Goal: Check status: Check status

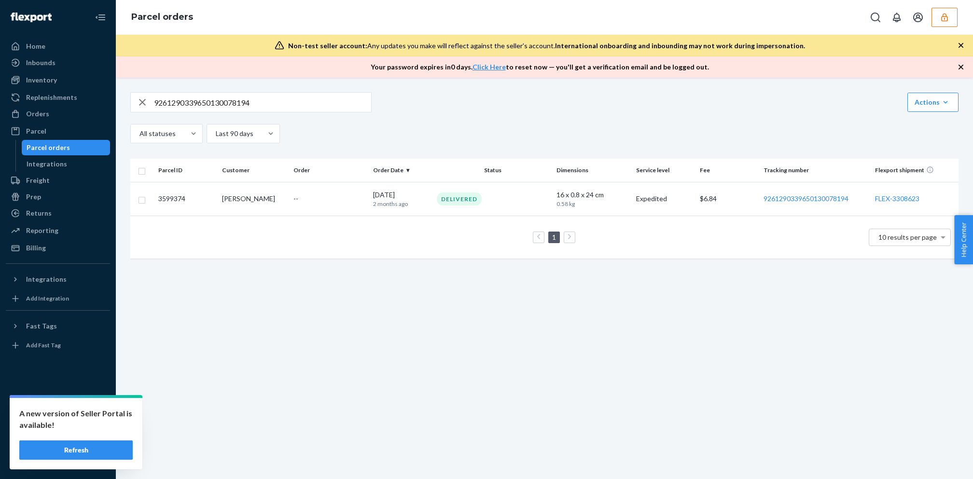
click at [91, 442] on button "Refresh" at bounding box center [75, 449] width 113 height 19
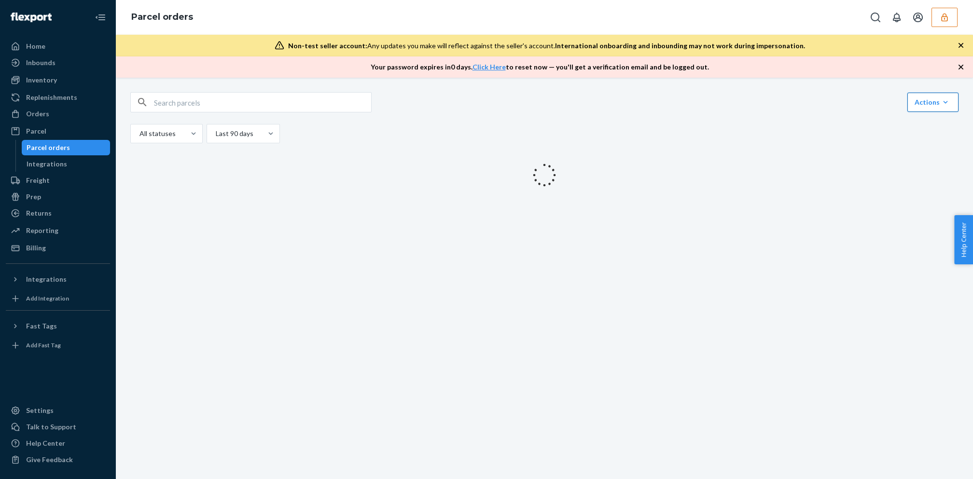
click at [929, 101] on div "Actions" at bounding box center [932, 102] width 37 height 10
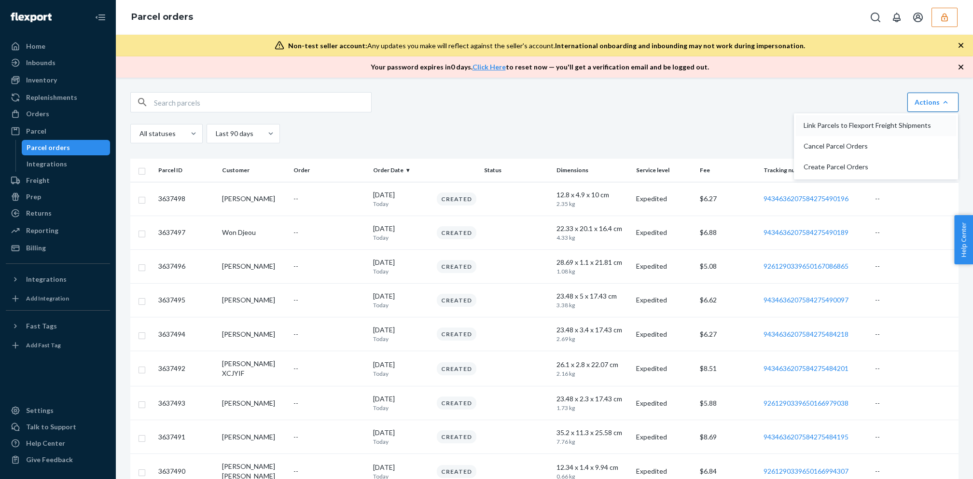
click at [920, 122] on span "Link Parcels to Flexport Freight Shipments" at bounding box center [866, 125] width 127 height 7
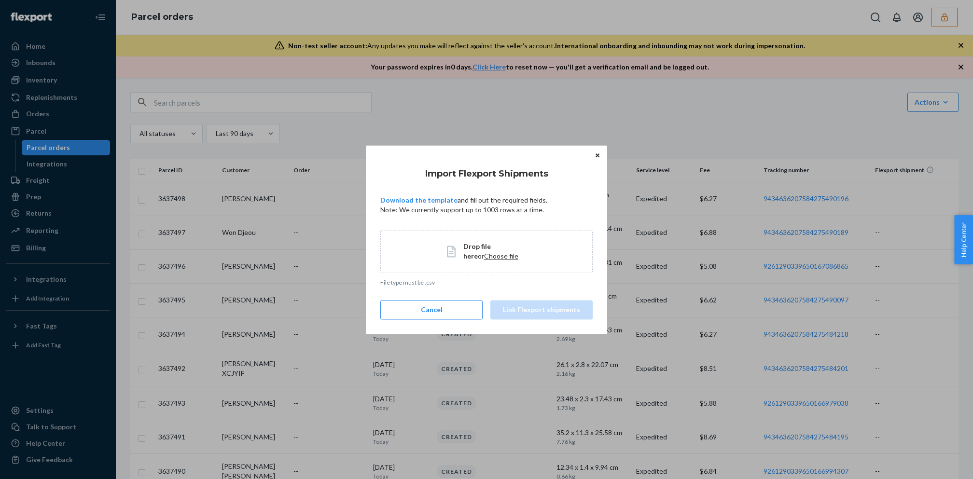
click at [493, 259] on span "Choose file" at bounding box center [501, 256] width 34 height 8
click at [539, 305] on button "Link Flexport shipments" at bounding box center [541, 309] width 102 height 19
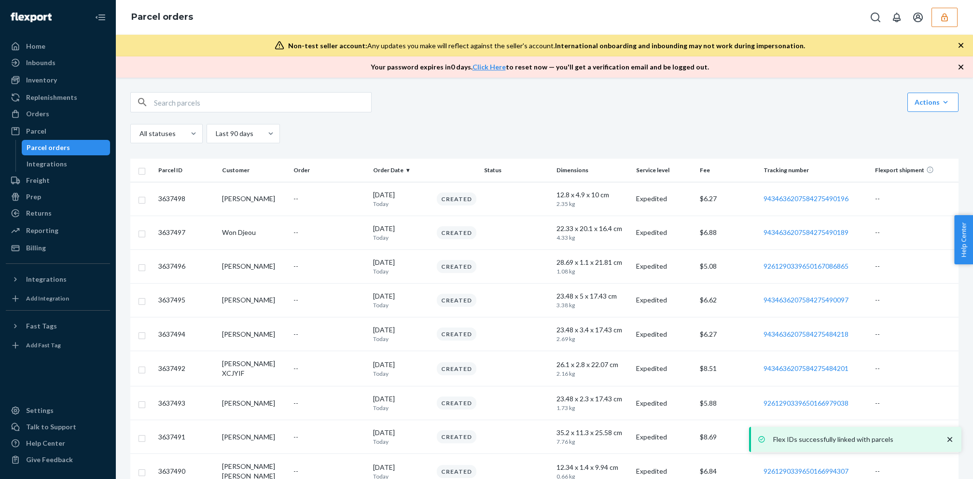
click at [238, 105] on input "text" at bounding box center [262, 102] width 217 height 19
paste input "3444274"
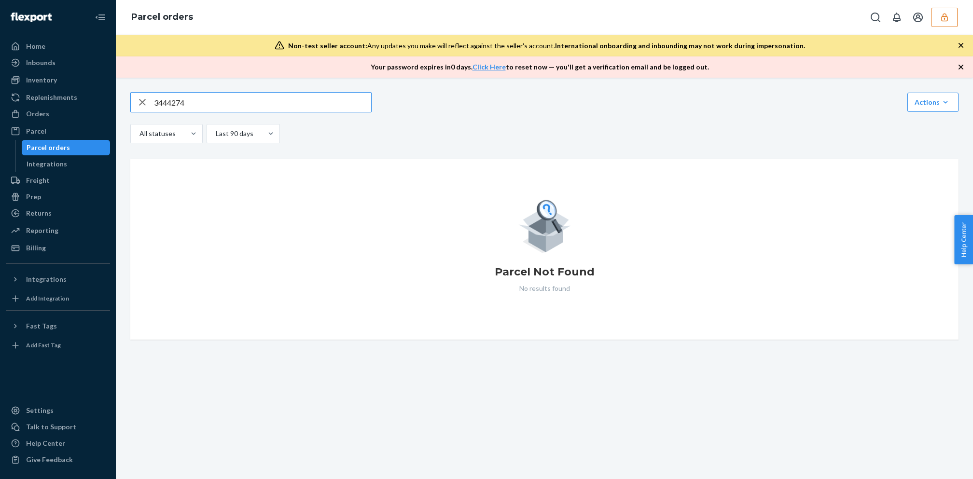
click at [193, 107] on input "3444274" at bounding box center [262, 102] width 217 height 19
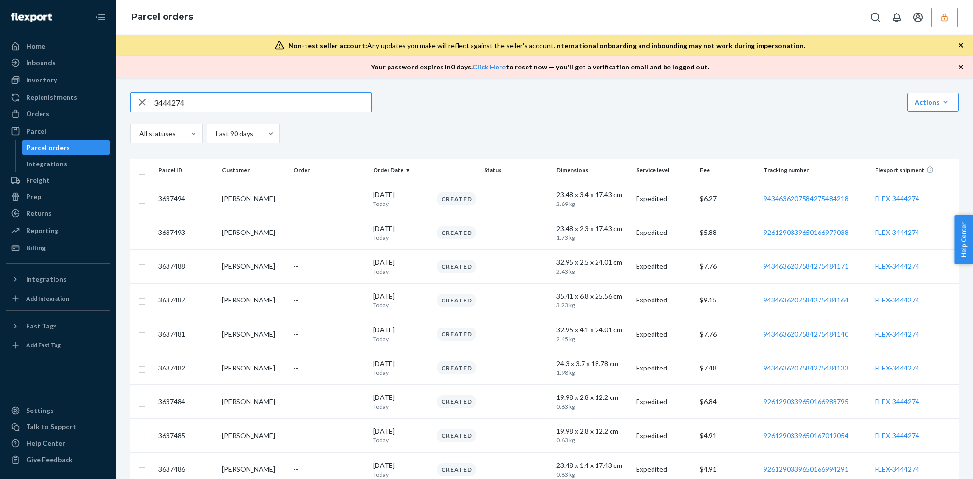
scroll to position [93, 0]
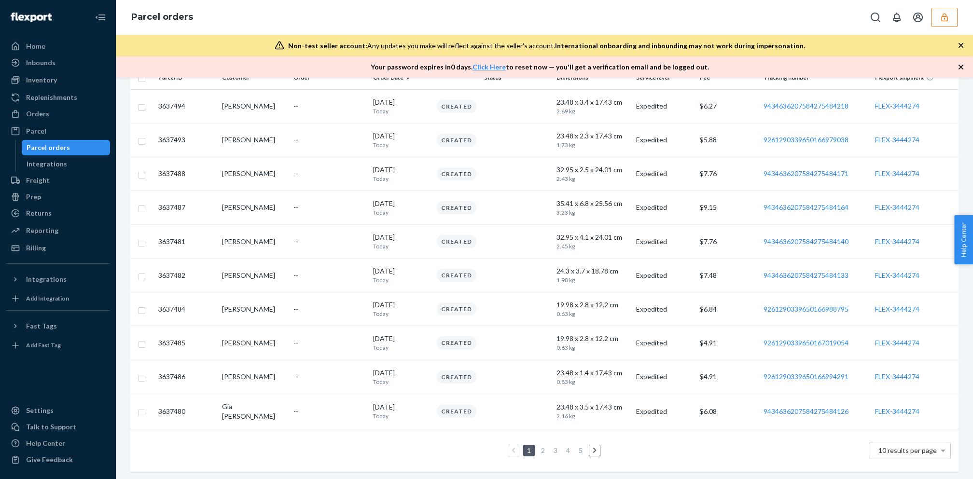
click at [584, 452] on ul "1 2 3 4 5" at bounding box center [544, 451] width 116 height 12
click at [583, 452] on li "5" at bounding box center [580, 451] width 9 height 12
click at [583, 446] on link "5" at bounding box center [581, 450] width 8 height 8
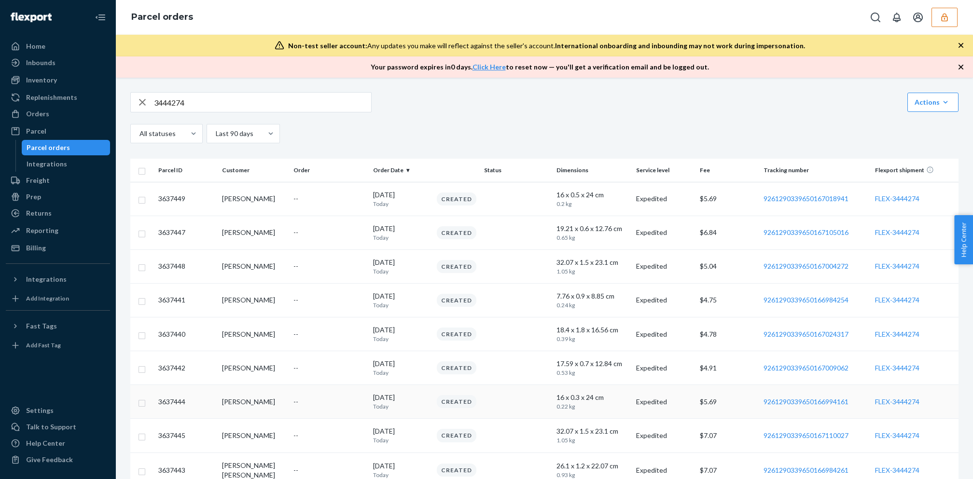
scroll to position [91, 0]
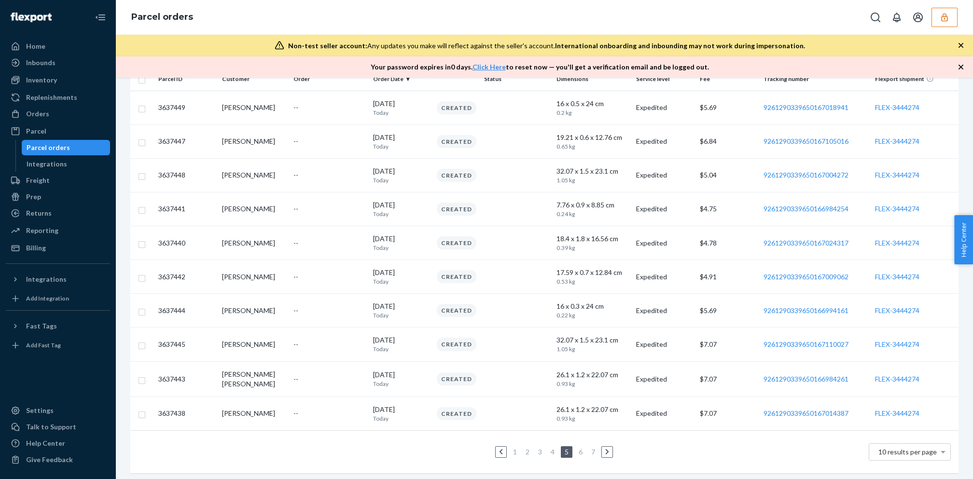
click at [596, 448] on li "7" at bounding box center [593, 452] width 9 height 12
click at [592, 449] on link "7" at bounding box center [593, 452] width 8 height 8
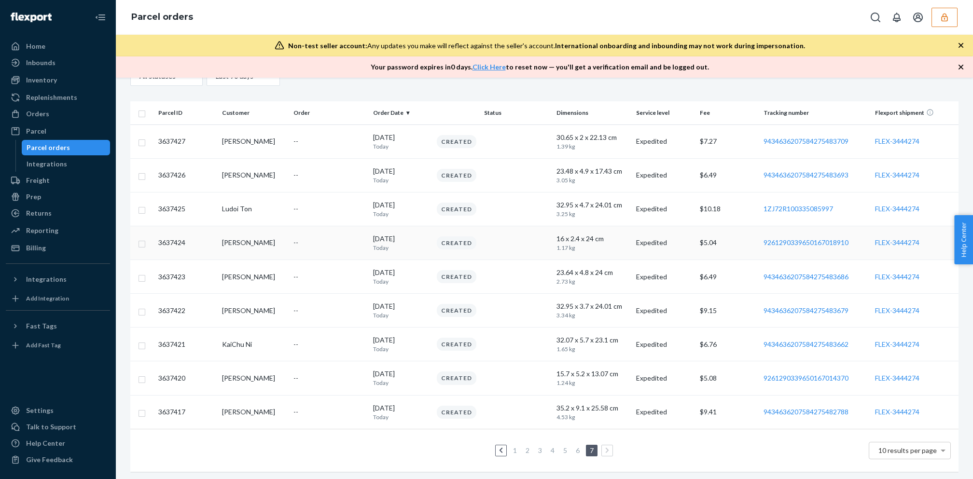
scroll to position [37, 0]
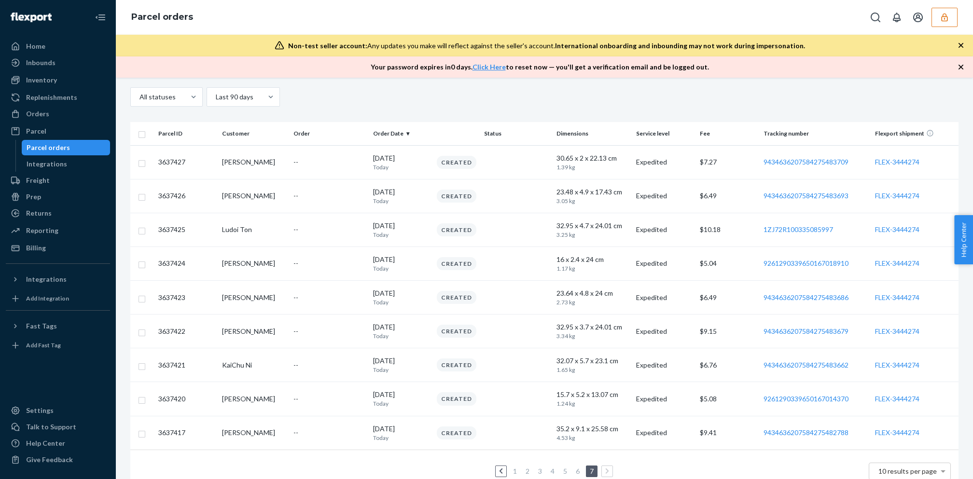
click at [64, 144] on div "Parcel orders" at bounding box center [48, 148] width 43 height 10
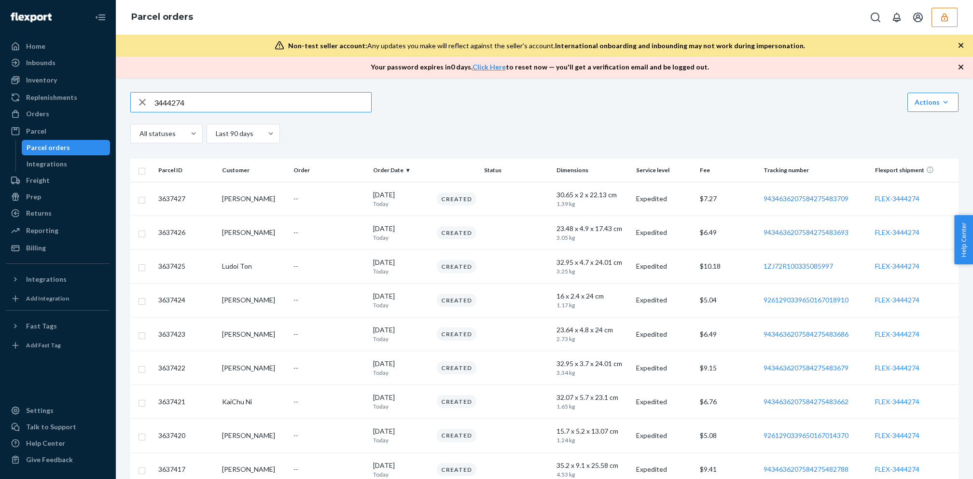
click at [261, 100] on input "3444274" at bounding box center [262, 102] width 217 height 19
paste input "1ZX8R171YW63926817"
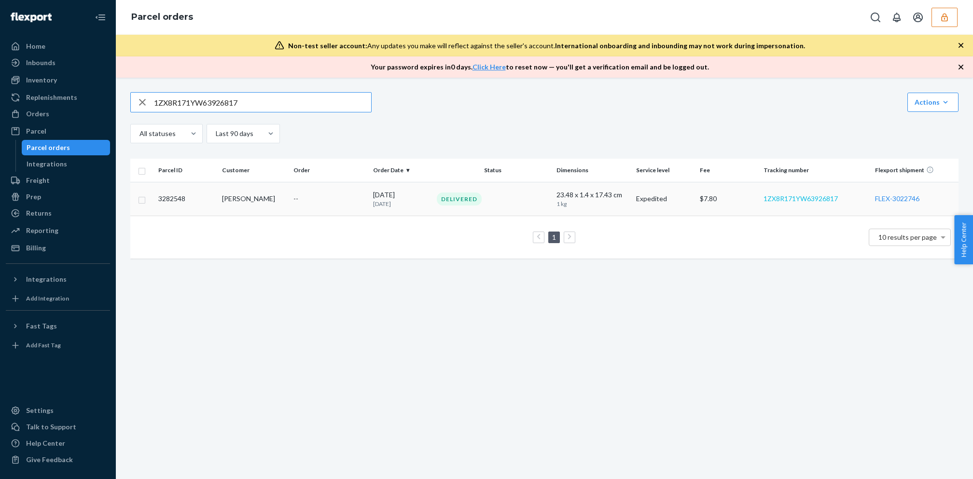
type input "1ZX8R171YW63926817"
click at [791, 199] on link "1ZX8R171YW63926817" at bounding box center [800, 198] width 74 height 8
